Goal: Navigation & Orientation: Find specific page/section

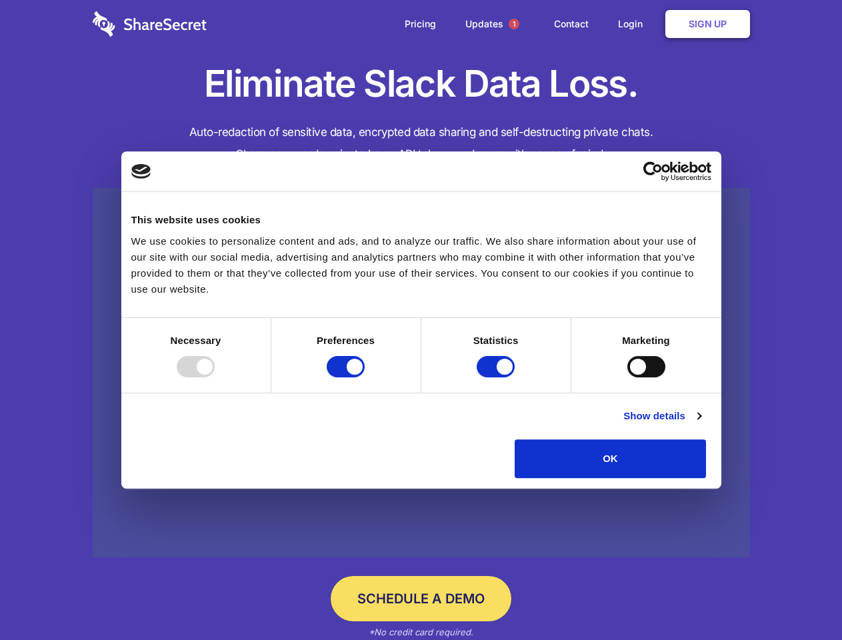
click at [215, 378] on div at bounding box center [196, 366] width 38 height 21
click at [365, 378] on input "Preferences" at bounding box center [346, 366] width 38 height 21
checkbox input "false"
click at [498, 378] on input "Statistics" at bounding box center [496, 366] width 38 height 21
checkbox input "false"
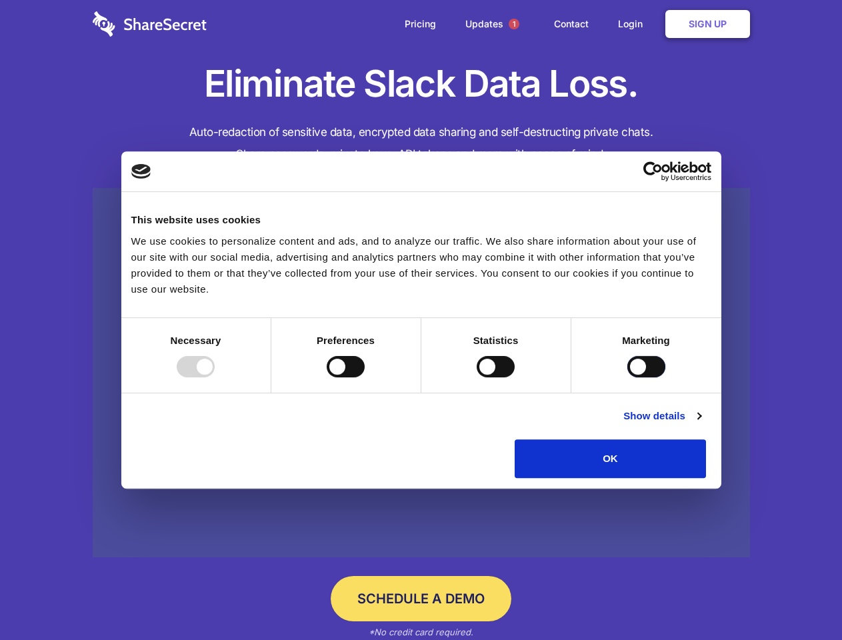
click at [628, 378] on input "Marketing" at bounding box center [647, 366] width 38 height 21
checkbox input "true"
click at [701, 424] on link "Show details" at bounding box center [662, 416] width 77 height 16
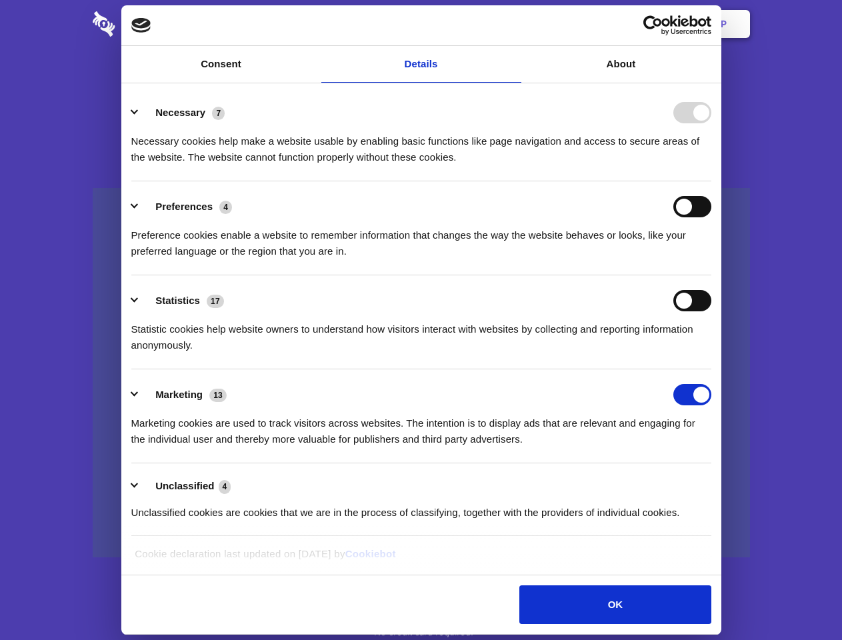
click at [712, 259] on div "Preference cookies enable a website to remember information that changes the wa…" at bounding box center [421, 238] width 580 height 42
click at [514, 24] on span "1" at bounding box center [514, 24] width 11 height 11
